Goal: Task Accomplishment & Management: Use online tool/utility

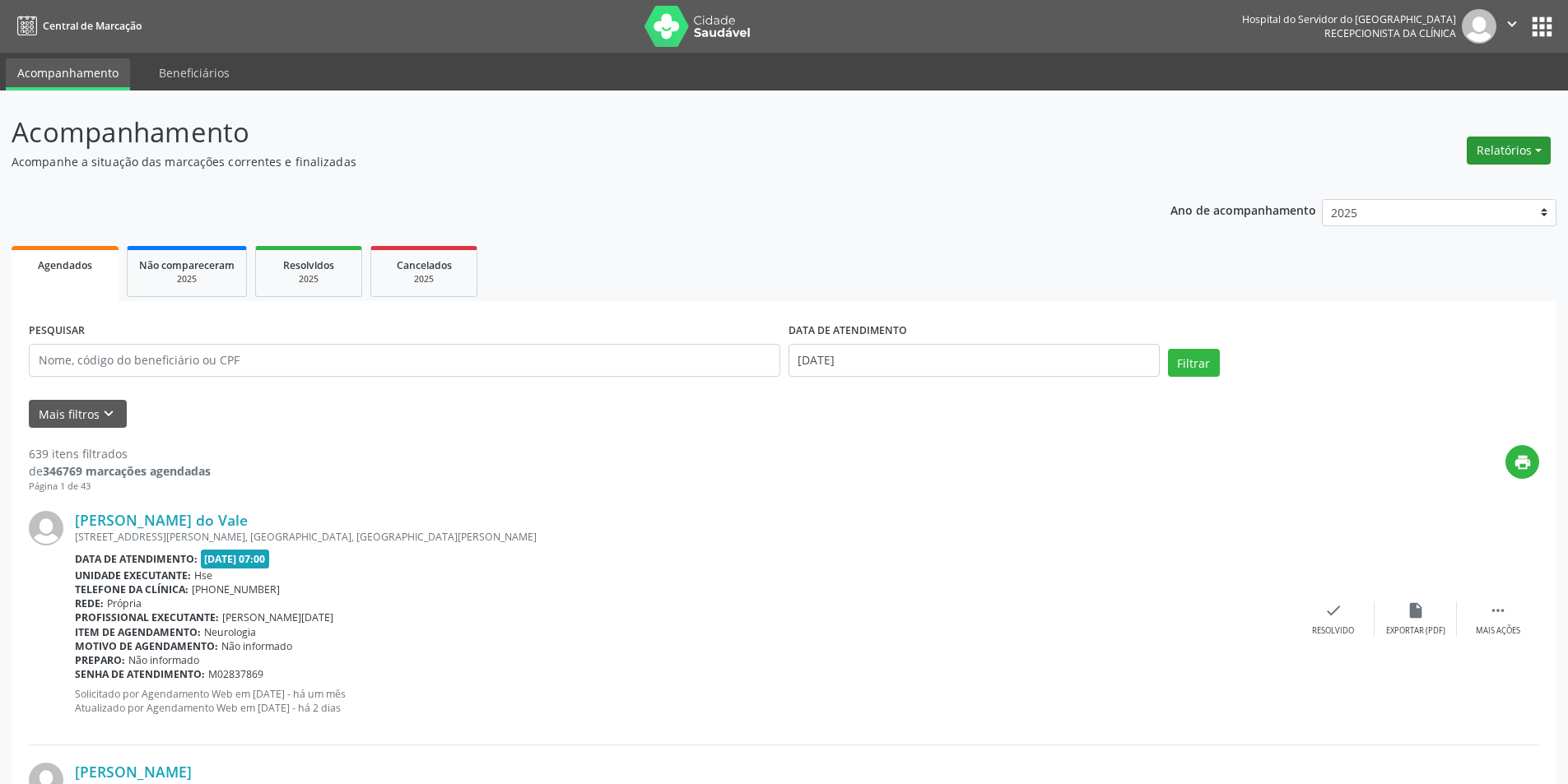
click at [1503, 140] on button "Relatórios" at bounding box center [1508, 151] width 84 height 28
click at [1452, 186] on link "Agendamentos" at bounding box center [1462, 186] width 177 height 23
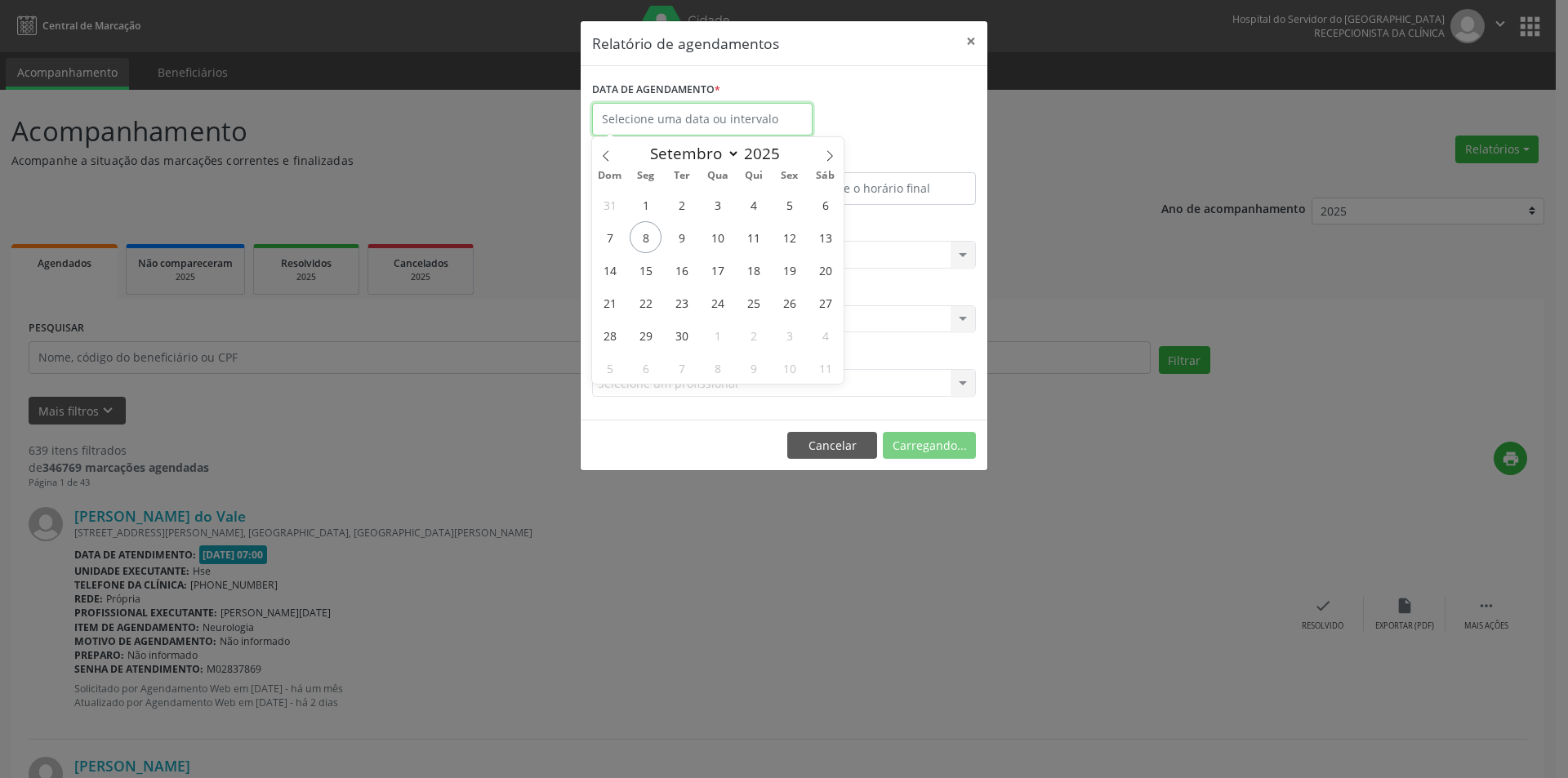
click at [752, 133] on body "Central de Marcação Hospital do Servidor do [GEOGRAPHIC_DATA] Recepcionista da …" at bounding box center [784, 389] width 1568 height 778
click at [685, 232] on span "9" at bounding box center [681, 237] width 32 height 32
type input "[DATE]"
click at [685, 232] on span "9" at bounding box center [681, 237] width 32 height 32
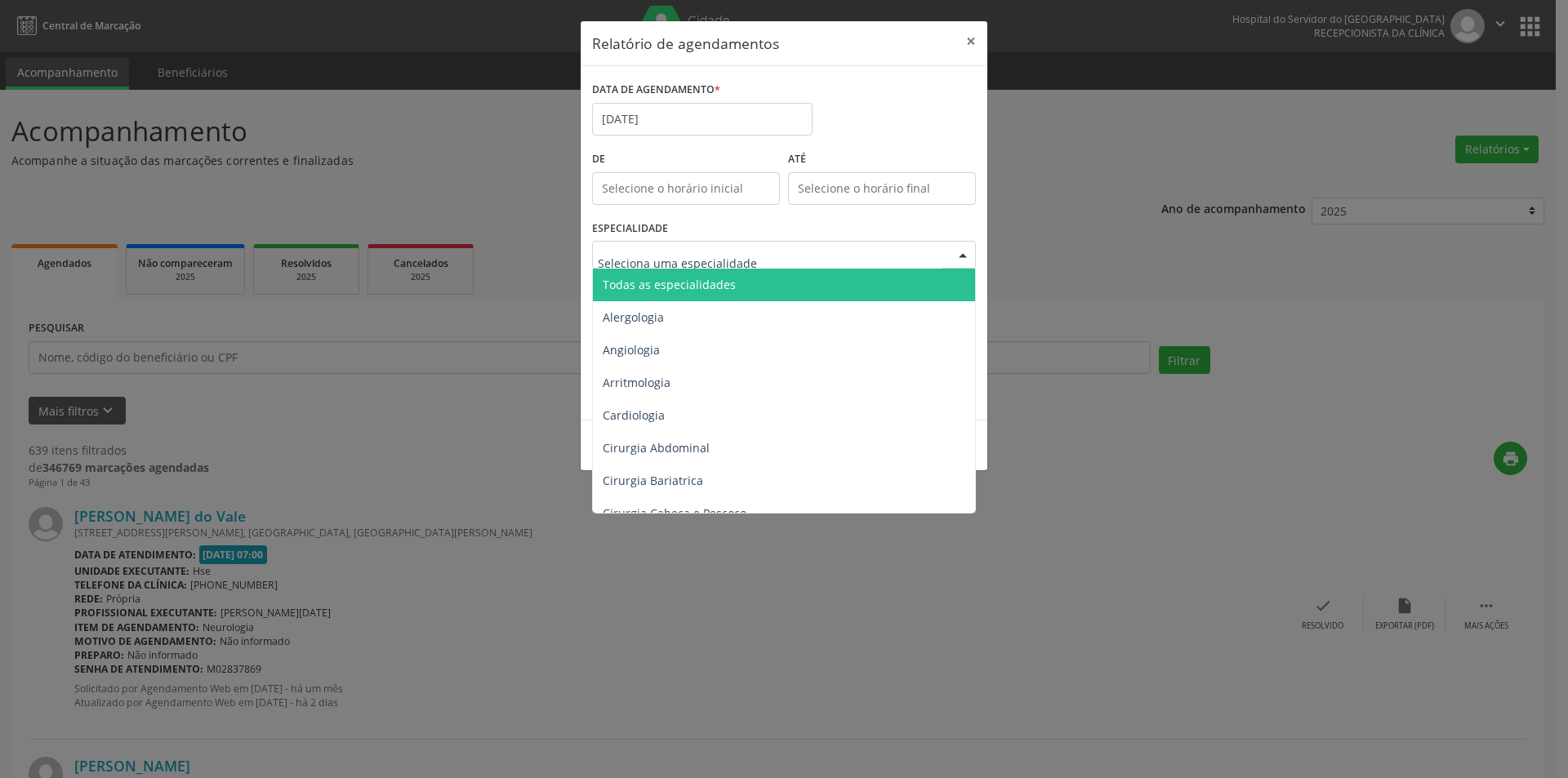
click at [687, 284] on span "Todas as especialidades" at bounding box center [669, 285] width 133 height 15
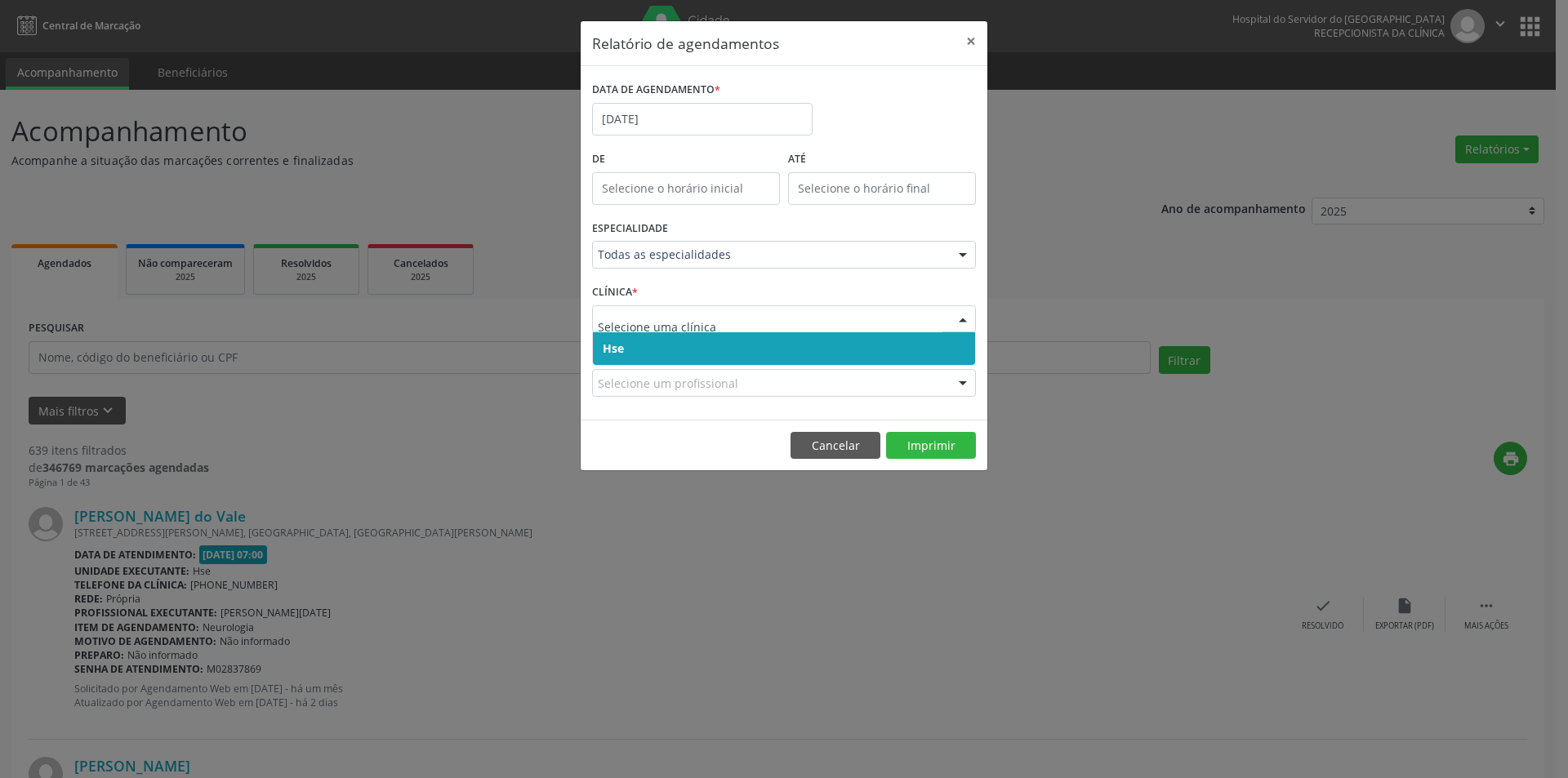
click at [722, 338] on span "Hse" at bounding box center [784, 349] width 382 height 32
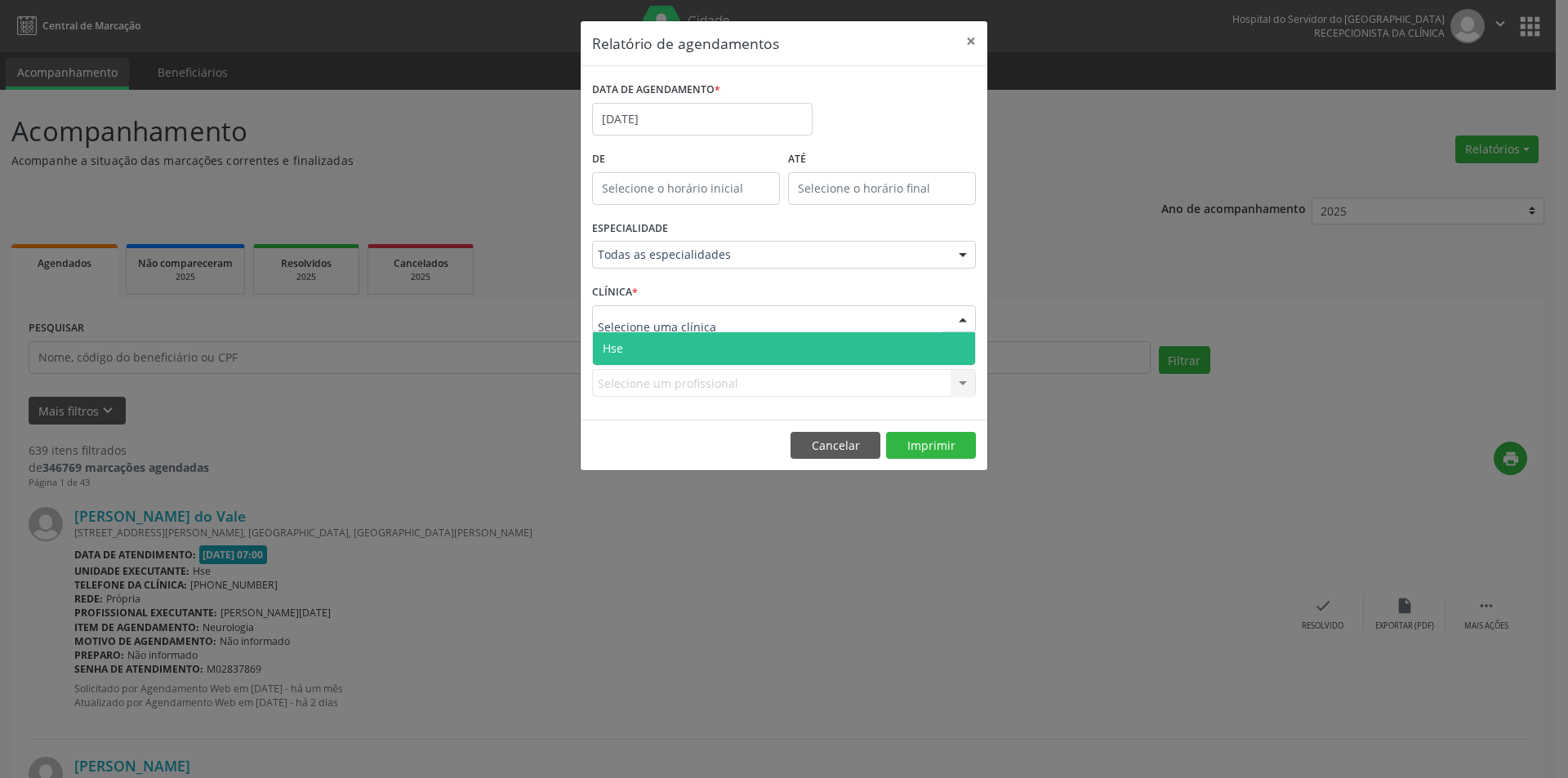
drag, startPoint x: 725, startPoint y: 318, endPoint x: 725, endPoint y: 357, distance: 39.0
click at [725, 320] on div at bounding box center [784, 319] width 384 height 27
click at [724, 361] on span "Hse" at bounding box center [784, 349] width 382 height 32
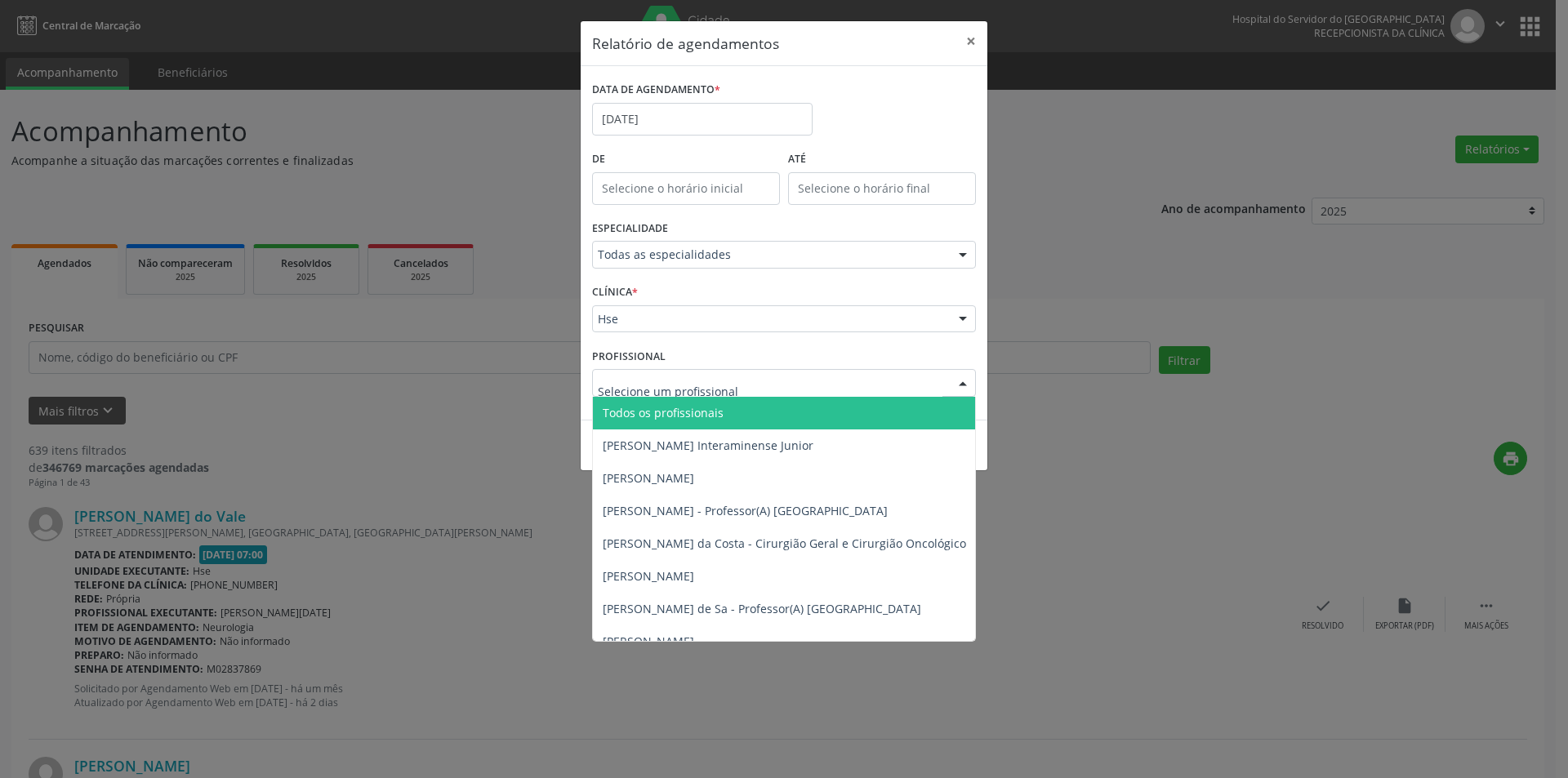
click at [691, 412] on span "Todos os profissionais" at bounding box center [663, 413] width 121 height 15
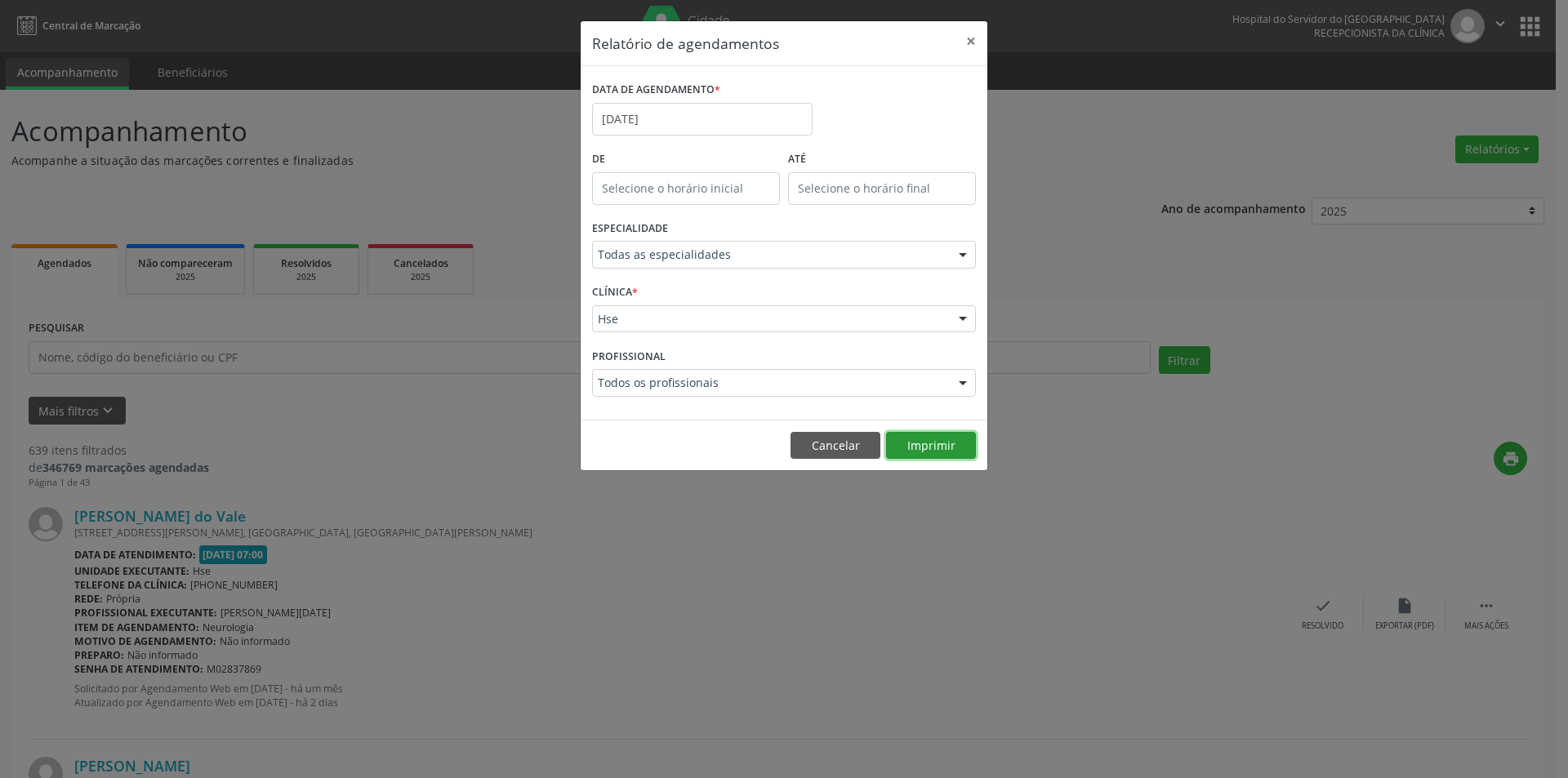
click at [951, 452] on button "Imprimir" at bounding box center [931, 445] width 90 height 27
